Goal: Transaction & Acquisition: Purchase product/service

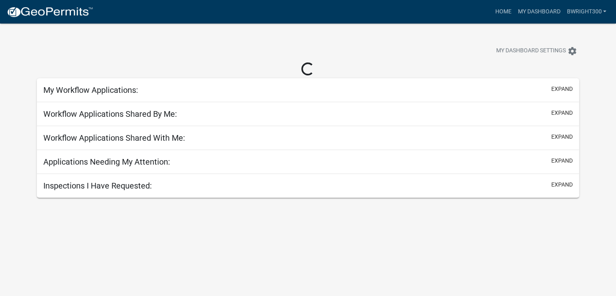
select select "1: 25"
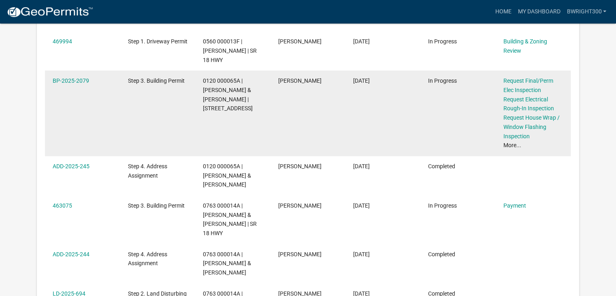
scroll to position [284, 0]
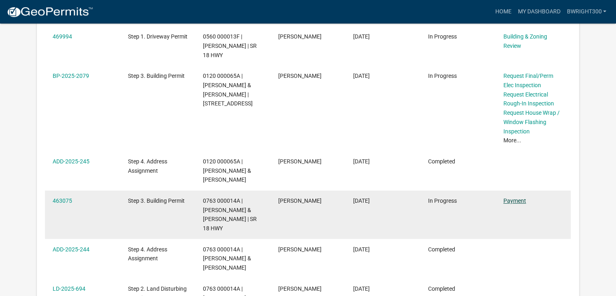
click at [509, 200] on link "Payment" at bounding box center [515, 200] width 23 height 6
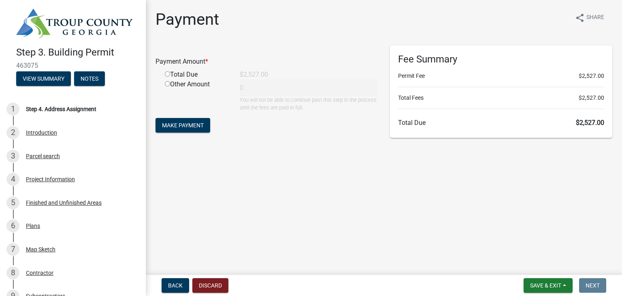
click at [167, 75] on input "radio" at bounding box center [167, 73] width 5 height 5
radio input "true"
type input "2527"
click at [189, 127] on span "Make Payment" at bounding box center [183, 125] width 42 height 6
